Goal: Information Seeking & Learning: Learn about a topic

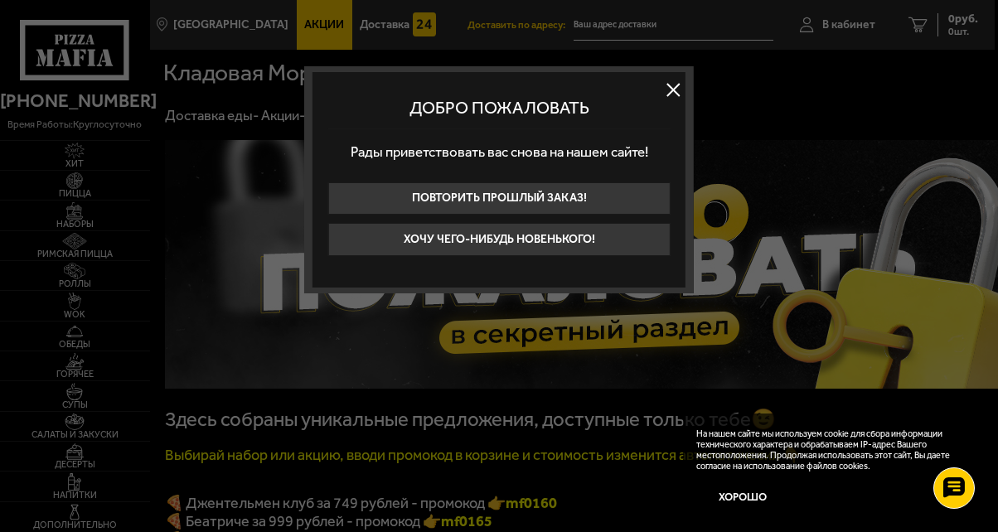
click at [671, 89] on button at bounding box center [672, 89] width 25 height 25
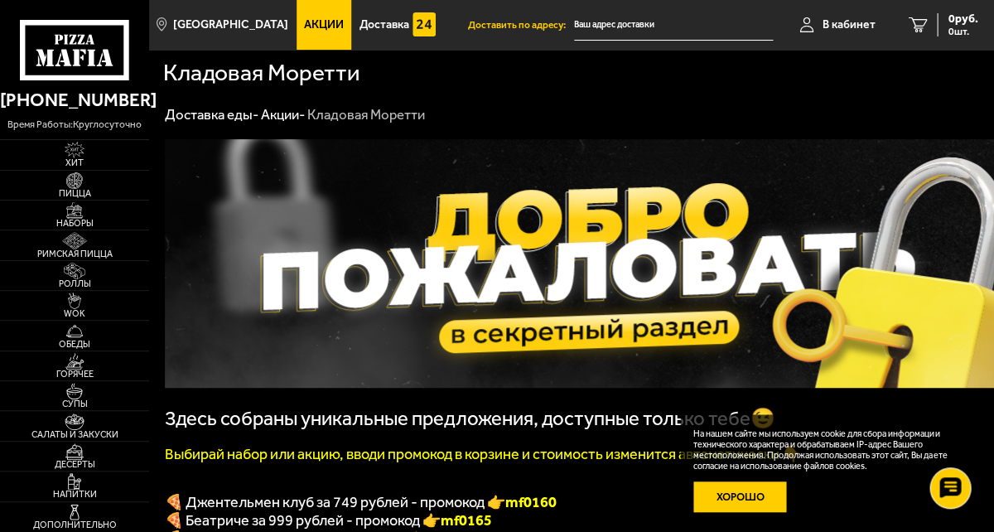
click at [748, 494] on button "Хорошо" at bounding box center [741, 496] width 94 height 31
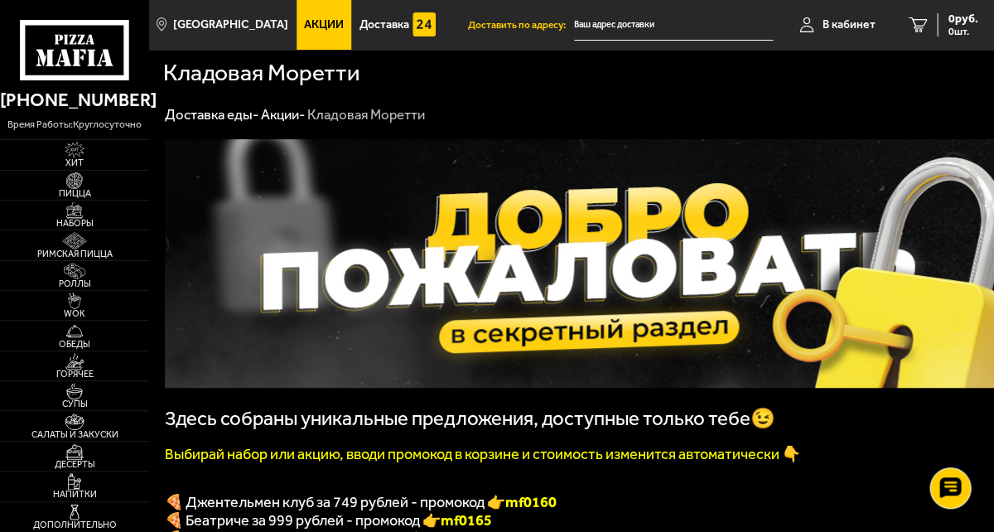
click at [340, 20] on span "Акции" at bounding box center [324, 25] width 40 height 12
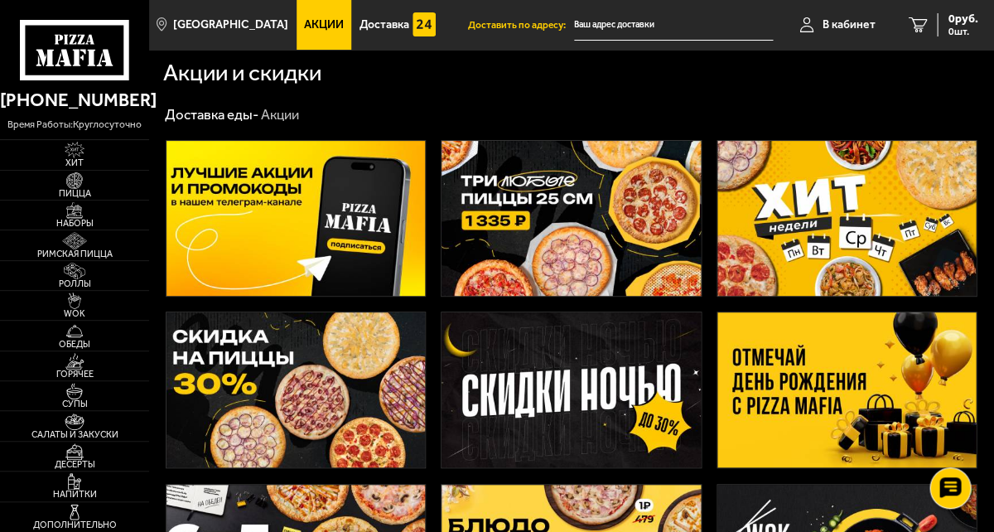
click at [323, 296] on img at bounding box center [296, 218] width 259 height 155
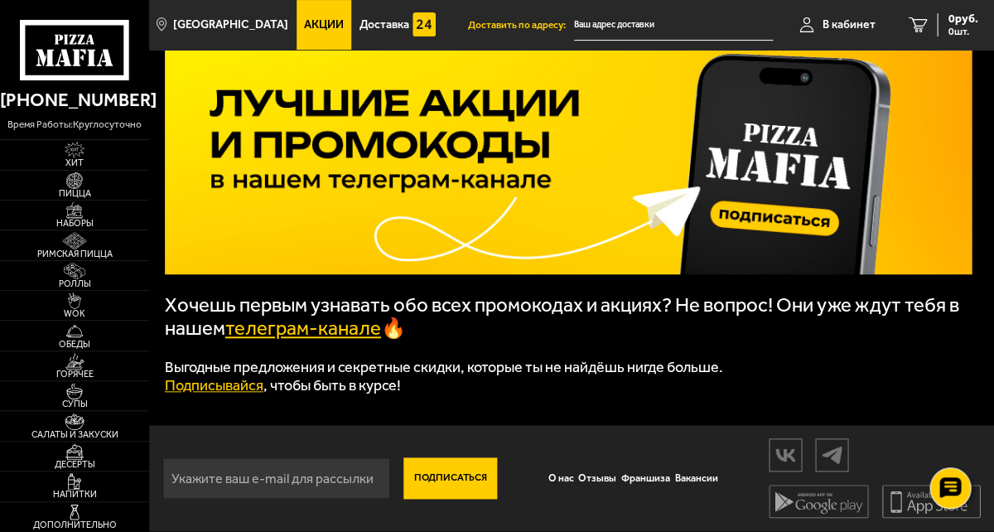
scroll to position [256, 0]
click at [328, 27] on span "Акции" at bounding box center [324, 25] width 40 height 12
